Goal: Information Seeking & Learning: Check status

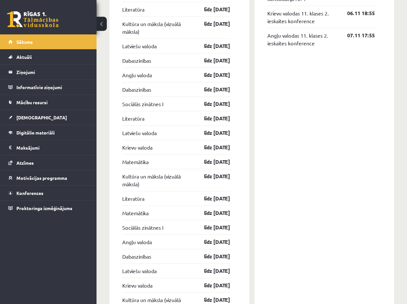
scroll to position [722, 0]
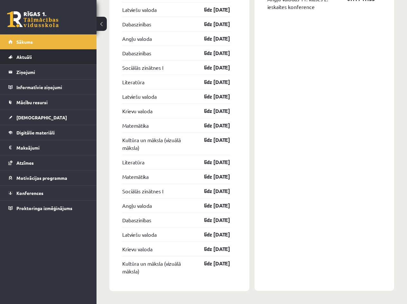
click at [90, 52] on li "Aktuāli Kā mācīties eSKOLĀ Kontakti Normatīvie akti Online konsultācijas Skolot…" at bounding box center [48, 56] width 96 height 15
click at [26, 58] on span "Aktuāli" at bounding box center [23, 57] width 15 height 6
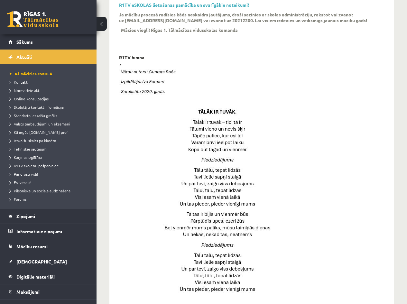
scroll to position [53, 0]
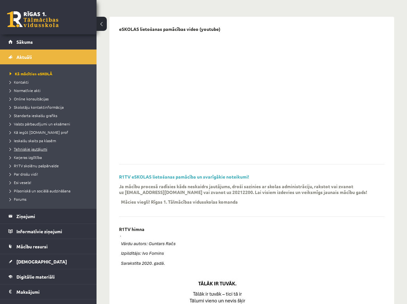
click at [35, 148] on span "Tehniskie jautājumi" at bounding box center [29, 148] width 38 height 5
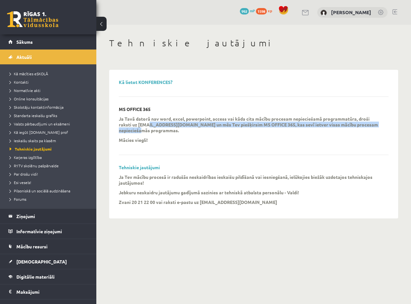
drag, startPoint x: 146, startPoint y: 125, endPoint x: 173, endPoint y: 128, distance: 26.8
click at [173, 128] on p "Ja Tavā datorā nav word, excel, powerpoint, access vai kāda cita mācību procesa…" at bounding box center [249, 124] width 260 height 17
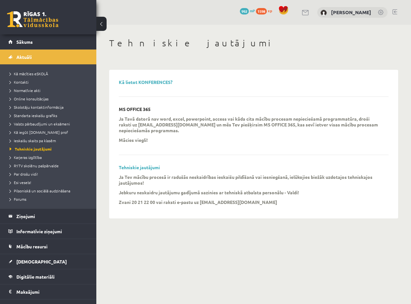
click at [174, 137] on div "Ja Tavā datorā nav word, excel, powerpoint, access vai kāda cita mācību procesa…" at bounding box center [249, 131] width 260 height 31
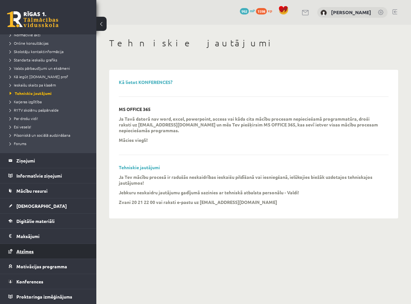
click at [33, 247] on link "Atzīmes" at bounding box center [48, 251] width 80 height 15
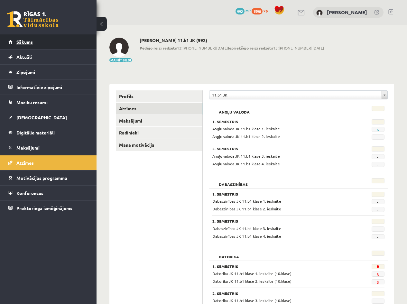
click at [27, 44] on span "Sākums" at bounding box center [24, 42] width 16 height 6
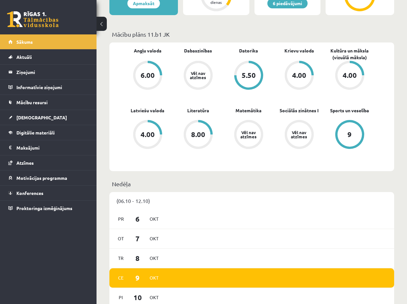
scroll to position [86, 0]
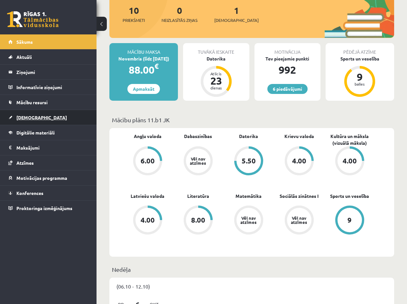
click at [40, 116] on link "[DEMOGRAPHIC_DATA]" at bounding box center [48, 117] width 80 height 15
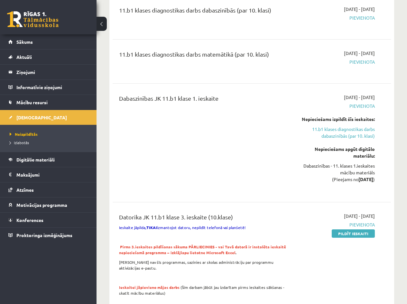
scroll to position [86, 0]
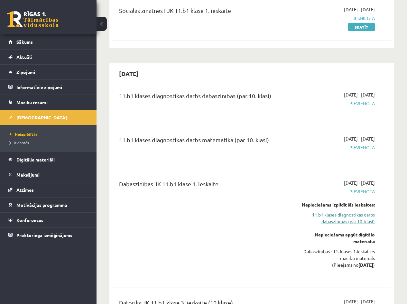
click at [342, 221] on link "11.b1 klases diagnostikas darbs dabaszinībās (par 10. klasi)" at bounding box center [335, 218] width 79 height 14
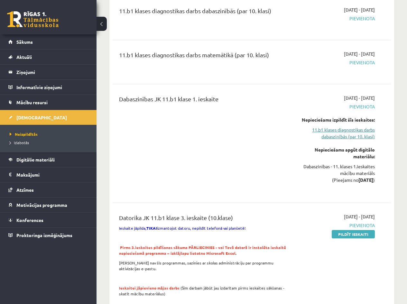
click at [344, 131] on link "11.b1 klases diagnostikas darbs dabaszinībās (par 10. klasi)" at bounding box center [335, 133] width 79 height 14
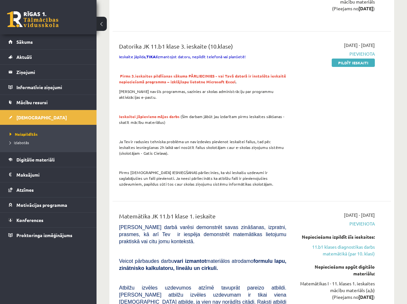
scroll to position [428, 0]
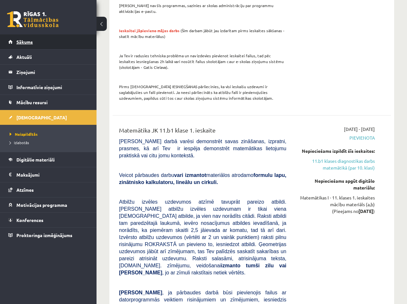
click at [47, 45] on link "Sākums" at bounding box center [48, 41] width 80 height 15
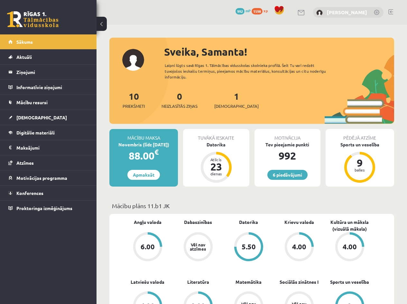
click at [365, 13] on link "[PERSON_NAME]" at bounding box center [347, 12] width 40 height 6
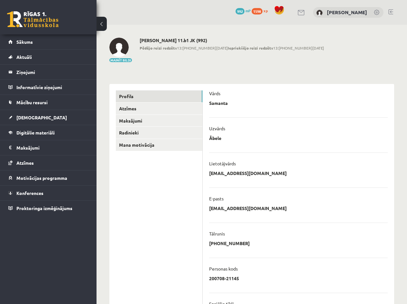
scroll to position [84, 0]
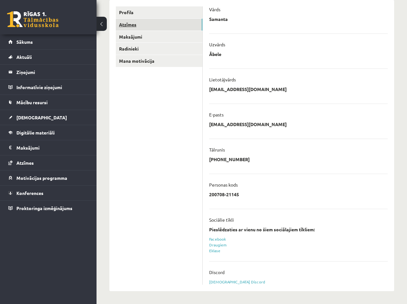
click at [153, 28] on link "Atzīmes" at bounding box center [159, 25] width 86 height 12
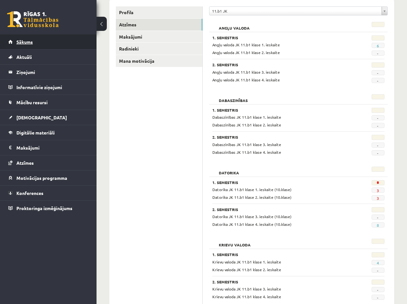
click at [39, 49] on link "Sākums" at bounding box center [48, 41] width 80 height 15
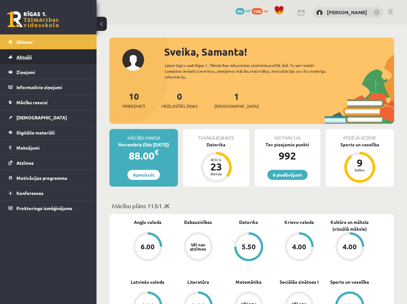
click at [29, 59] on span "Aktuāli" at bounding box center [23, 57] width 15 height 6
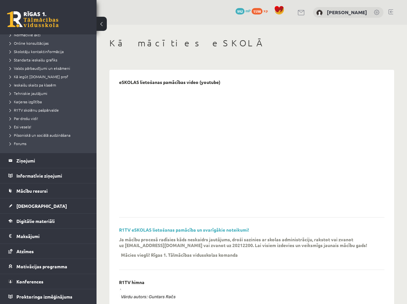
scroll to position [86, 0]
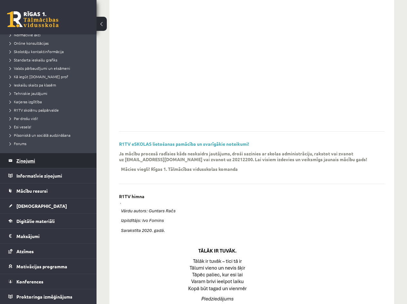
click at [30, 161] on legend "Ziņojumi 0" at bounding box center [52, 160] width 72 height 15
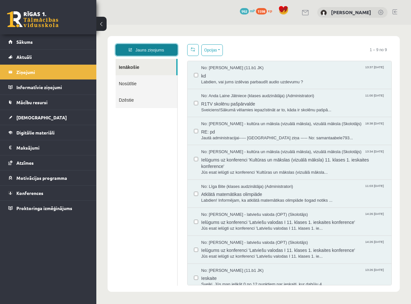
click at [152, 49] on link "Jauns ziņojums" at bounding box center [147, 50] width 62 height 12
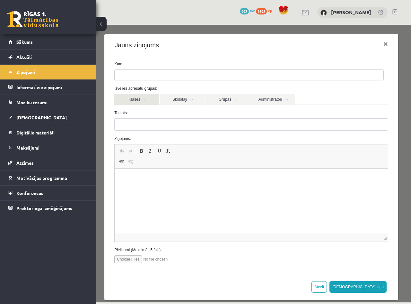
click at [148, 98] on link "Klases" at bounding box center [136, 99] width 45 height 11
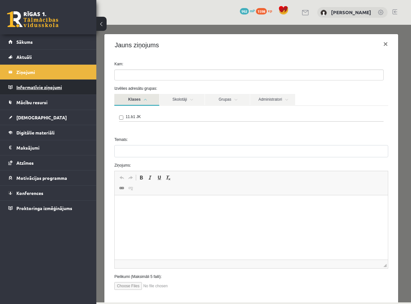
click at [42, 88] on legend "Informatīvie ziņojumi 0" at bounding box center [52, 87] width 72 height 15
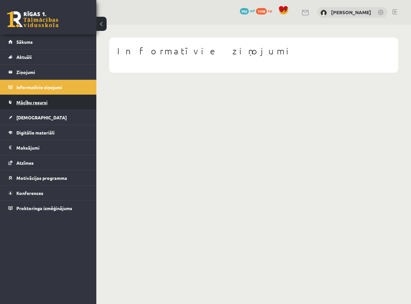
click at [46, 101] on span "Mācību resursi" at bounding box center [31, 102] width 31 height 6
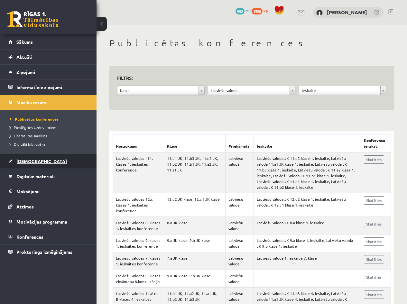
click at [31, 159] on span "[DEMOGRAPHIC_DATA]" at bounding box center [41, 161] width 50 height 6
